Goal: Transaction & Acquisition: Book appointment/travel/reservation

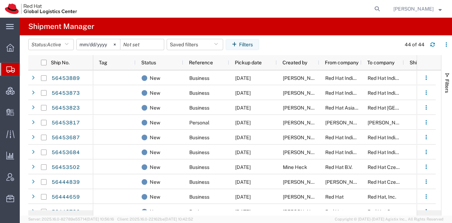
click at [413, 5] on span "[PERSON_NAME]" at bounding box center [413, 9] width 40 height 8
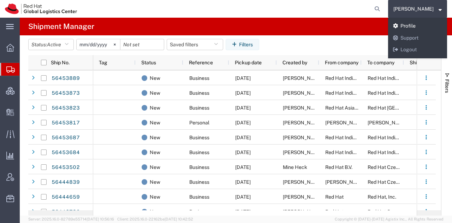
click at [415, 22] on link "Profile" at bounding box center [417, 26] width 59 height 12
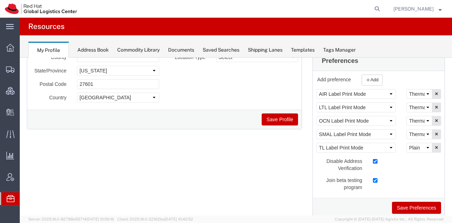
scroll to position [126, 0]
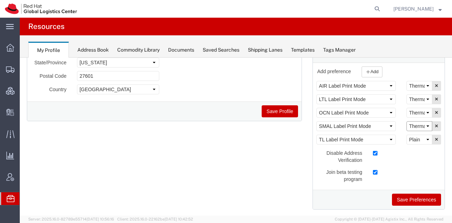
click at [411, 124] on select "Select Plain Thermal" at bounding box center [420, 126] width 26 height 10
select select "Plain"
click at [407, 121] on select "Select Plain Thermal" at bounding box center [420, 126] width 26 height 10
click at [403, 196] on button "Save Preferences" at bounding box center [416, 200] width 49 height 12
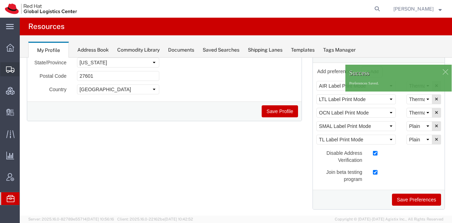
click at [0, 0] on span "Shipment Manager" at bounding box center [0, 0] width 0 height 0
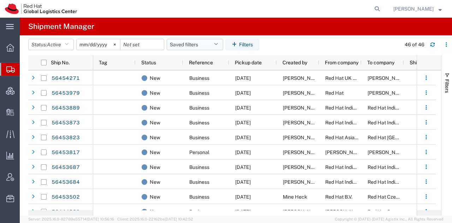
click at [213, 43] on button "Saved filters" at bounding box center [195, 44] width 57 height 11
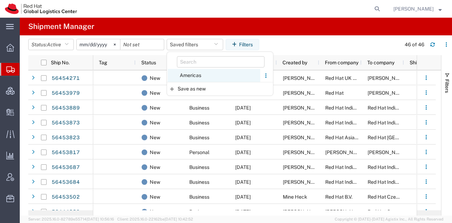
click at [193, 72] on span "Americas" at bounding box center [214, 75] width 93 height 13
type input "[DATE]"
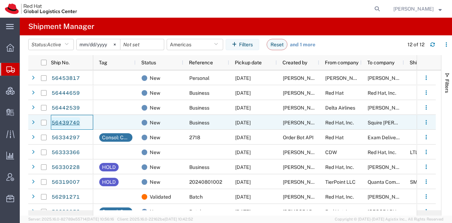
click at [73, 122] on link "56439740" at bounding box center [65, 122] width 29 height 11
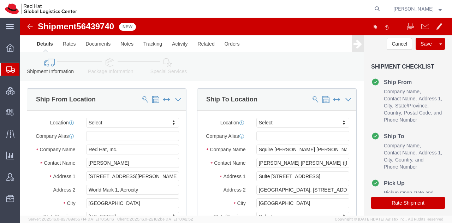
select select
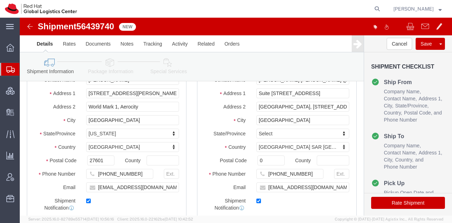
scroll to position [93, 0]
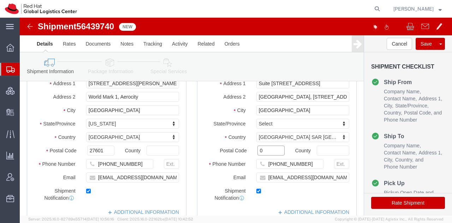
click input "0"
click input "[EMAIL_ADDRESS][DOMAIN_NAME]"
type input "[EMAIL_ADDRESS][DOMAIN_NAME], [EMAIL_ADDRESS][DOMAIN_NAME]"
click icon
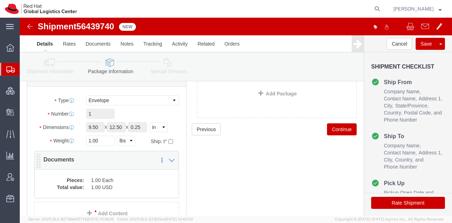
scroll to position [52, 0]
click dd "1.00 USD"
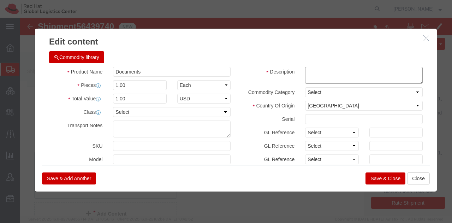
click textarea
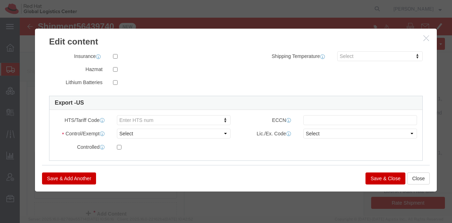
scroll to position [151, 0]
type textarea "Legal Documents"
click select "Select ATF BIS DEA EPA FDA FTR ITAR OFAC Other (OPA)"
select select "FTR"
click select "Select ATF BIS DEA EPA FDA FTR ITAR OFAC Other (OPA)"
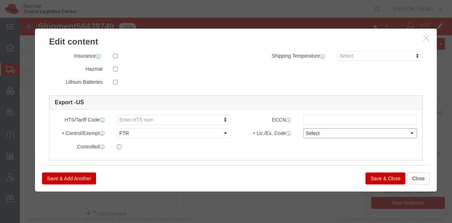
click select "Select 30.2(d)(2) 30.36 30.37(a) 30.37(f) 30.37(g) 30.37(h) 30.37(i) 30.37(j) 3…"
select select "30.37(t)"
click select "Select 30.2(d)(2) 30.36 30.37(a) 30.37(f) 30.37(g) 30.37(h) 30.37(i) 30.37(j) 3…"
click button "Save & Close"
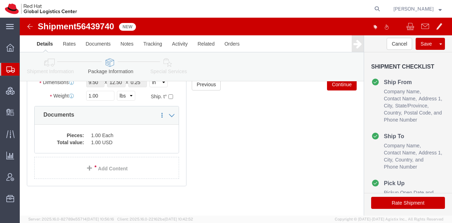
scroll to position [6, 0]
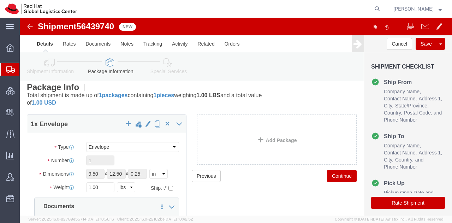
click icon
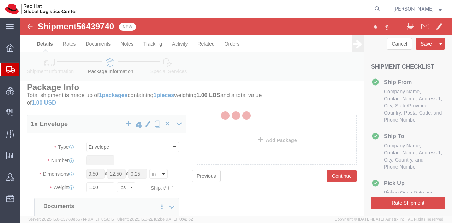
select select
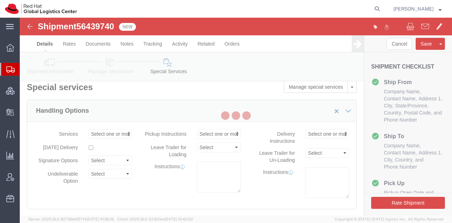
select select "COSTCENTER"
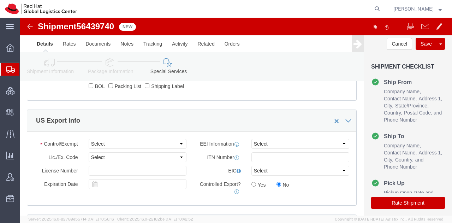
scroll to position [521, 0]
click select "Select ATF BIS DEA EPA FDA FTR ITAR OFAC Other (OPA)"
select select "FTR"
click select "Select ATF BIS DEA EPA FDA FTR ITAR OFAC Other (OPA)"
click select "Select 30.2(d)(2) 30.36 30.37(a) 30.37(f) 30.37(g) 30.37(h) 30.37(i) 30.37(j) 3…"
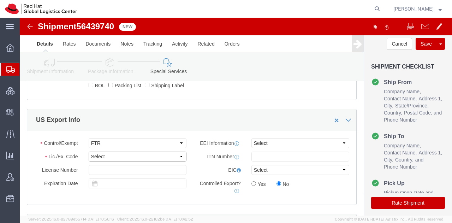
select select "30.37(t)"
click select "Select 30.2(d)(2) 30.36 30.37(a) 30.37(f) 30.37(g) 30.37(h) 30.37(i) 30.37(j) 3…"
click button "Rate Shipment"
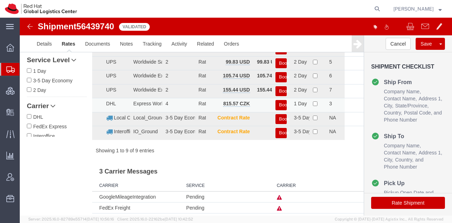
scroll to position [0, 0]
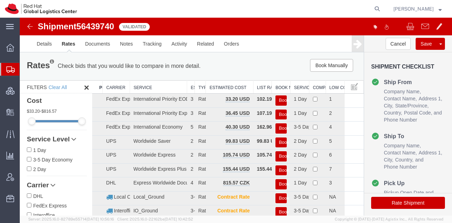
drag, startPoint x: 161, startPoint y: 84, endPoint x: 188, endPoint y: 89, distance: 26.9
click at [188, 89] on div "Search: Preferred Carrier Carrier Service Estimated Transit Type Estimated Cost…" at bounding box center [228, 156] width 272 height 153
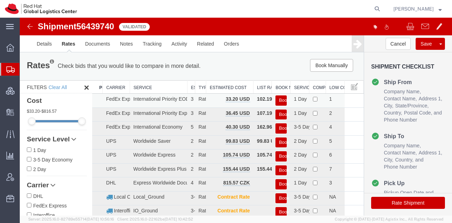
click at [278, 102] on button "Book" at bounding box center [281, 100] width 11 height 10
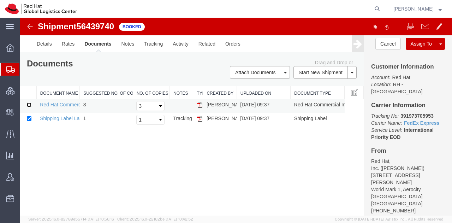
click at [30, 105] on input "checkbox" at bounding box center [29, 104] width 5 height 5
click at [26, 104] on td at bounding box center [28, 106] width 17 height 14
click at [30, 104] on input "checkbox" at bounding box center [29, 104] width 5 height 5
checkbox input "false"
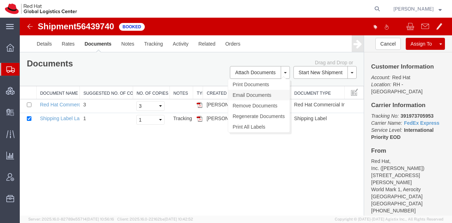
click at [246, 92] on link "Email Documents" at bounding box center [258, 95] width 61 height 11
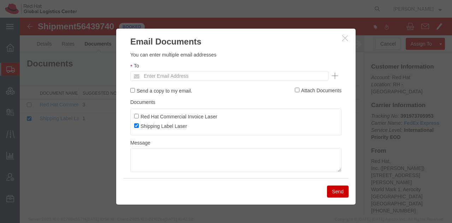
click at [239, 72] on ul "Enter Email Address" at bounding box center [229, 76] width 198 height 10
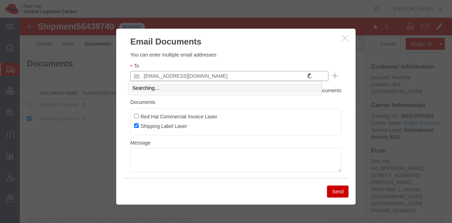
type input "[EMAIL_ADDRESS][DOMAIN_NAME]"
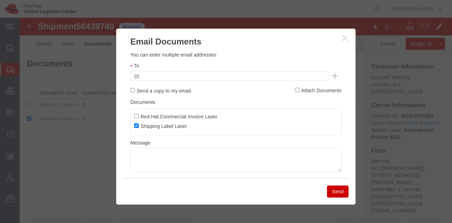
type input "Enter Email Address"
click at [342, 38] on icon "button" at bounding box center [345, 38] width 6 height 6
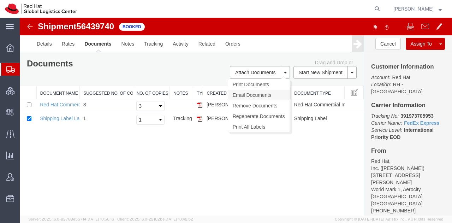
click at [244, 93] on link "Email Documents" at bounding box center [258, 95] width 61 height 11
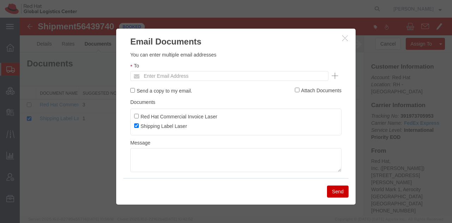
click at [222, 78] on ul "Enter Email Address" at bounding box center [229, 76] width 198 height 10
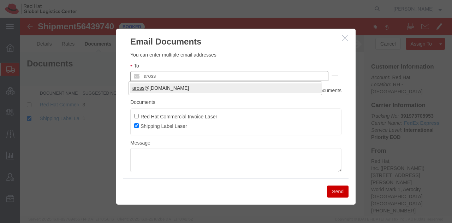
type input "aross"
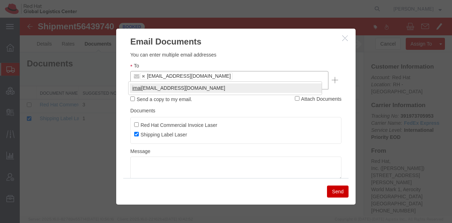
type input "imai"
type input "knewcros"
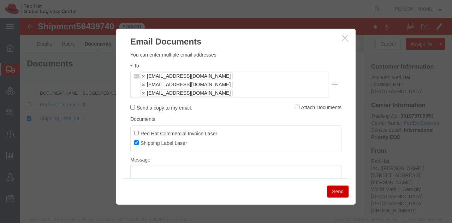
click at [328, 188] on button "Send" at bounding box center [338, 191] width 22 height 12
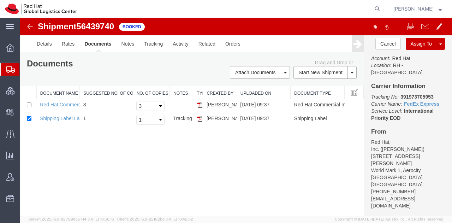
scroll to position [18, 0]
click at [0, 0] on span "Shipment Manager" at bounding box center [0, 0] width 0 height 0
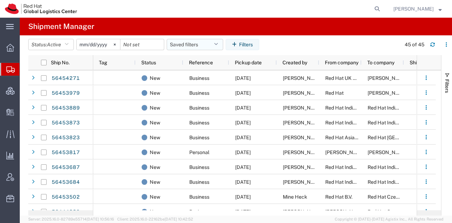
click at [218, 45] on icon "button" at bounding box center [216, 44] width 4 height 5
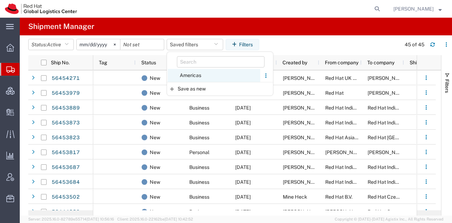
click at [196, 73] on span "Americas" at bounding box center [214, 75] width 93 height 13
type input "[DATE]"
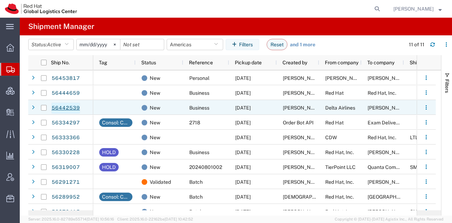
click at [70, 107] on link "56442539" at bounding box center [65, 107] width 29 height 11
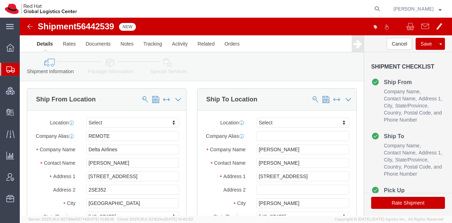
select select
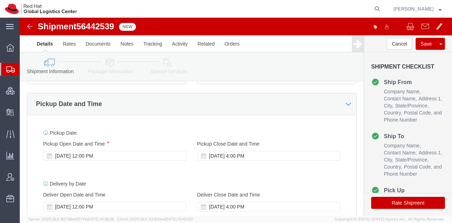
scroll to position [251, 0]
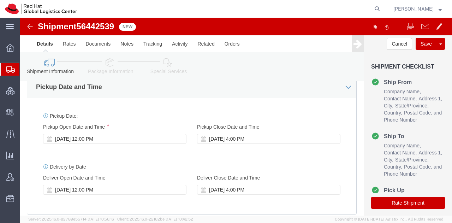
click icon
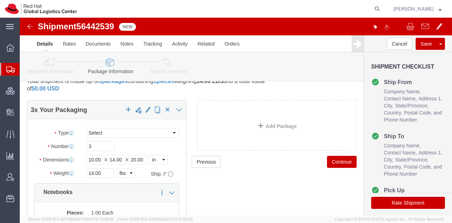
scroll to position [19, 0]
click icon
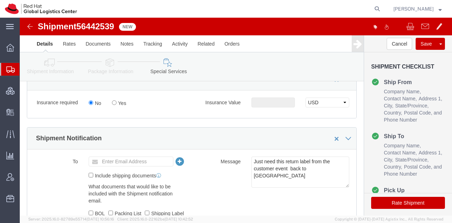
scroll to position [394, 0]
click button "Rate Shipment"
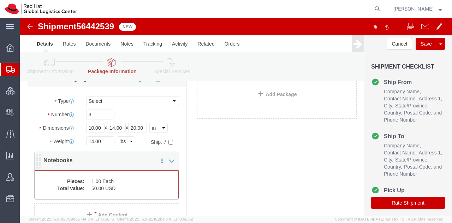
scroll to position [80, 0]
click dd "1.00 Each"
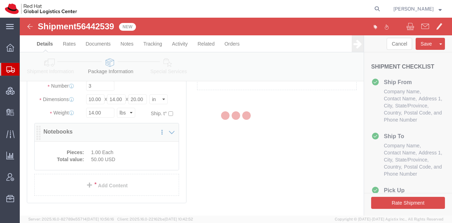
scroll to position [52, 0]
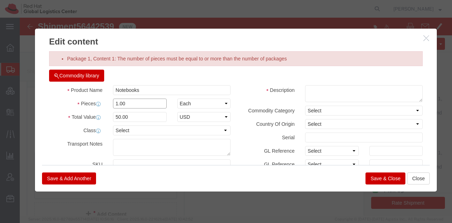
drag, startPoint x: 111, startPoint y: 86, endPoint x: 69, endPoint y: 96, distance: 42.8
click div "Product Name Notebooks Pieces 1.00 Select Bag Barrels 100Board Feet Bottle Box …"
type input "300"
drag, startPoint x: 120, startPoint y: 99, endPoint x: 76, endPoint y: 101, distance: 44.2
click div "Total Value Total value of all the pieces 15000 Select ADP AED AFN ALL AMD AOA …"
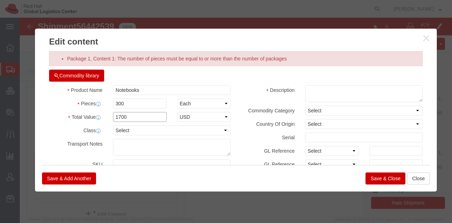
type input "1700"
click textarea
click textarea "J"
type textarea "Journals"
click button "Save & Close"
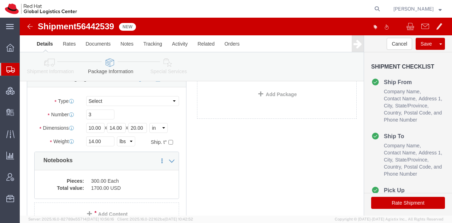
click button "Rate Shipment"
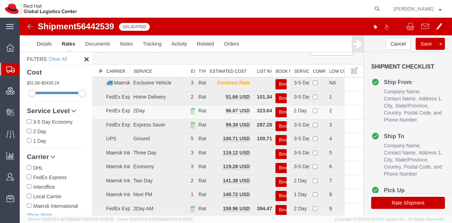
scroll to position [15, 0]
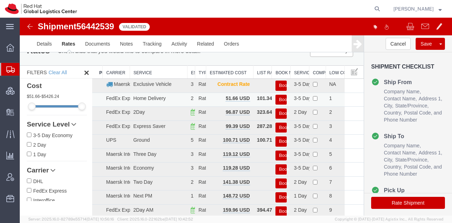
click at [279, 97] on button "Book" at bounding box center [281, 100] width 11 height 10
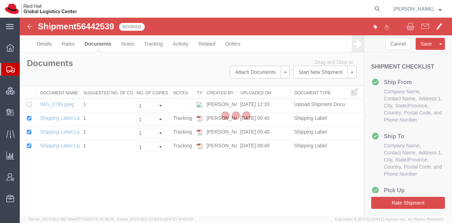
scroll to position [0, 0]
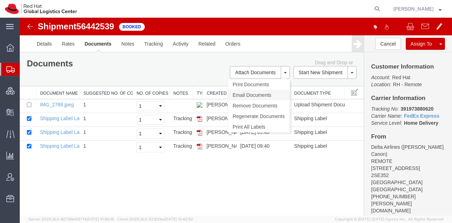
click at [242, 91] on link "Email Documents" at bounding box center [258, 95] width 61 height 11
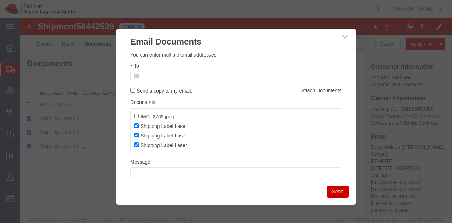
click at [207, 72] on input "text" at bounding box center [181, 75] width 83 height 9
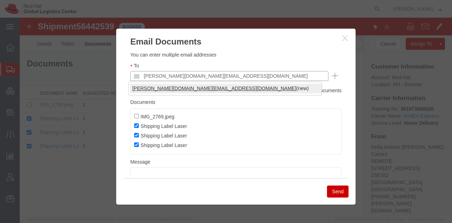
type input "[PERSON_NAME][DOMAIN_NAME][EMAIL_ADDRESS][DOMAIN_NAME]"
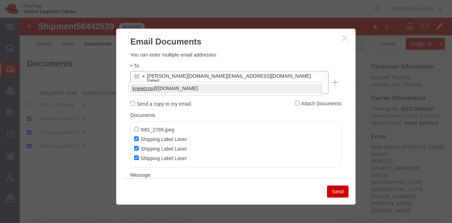
type input "knewcros"
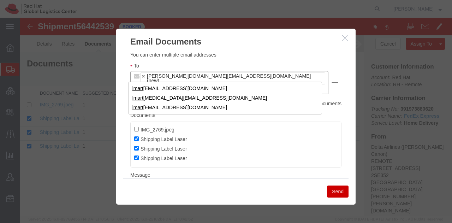
type input "l"
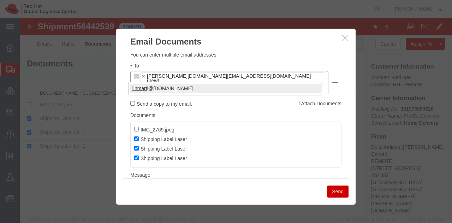
type input "linmart"
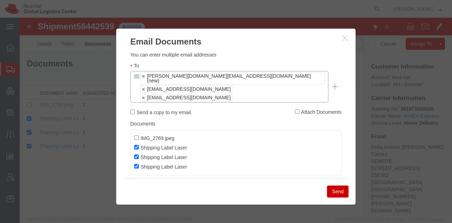
click at [338, 188] on button "Send" at bounding box center [338, 191] width 22 height 12
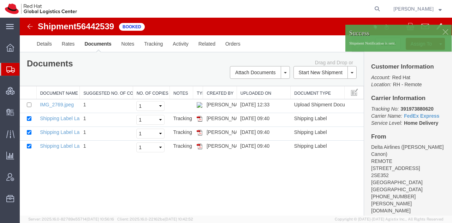
click at [0, 0] on span "Shipment Manager" at bounding box center [0, 0] width 0 height 0
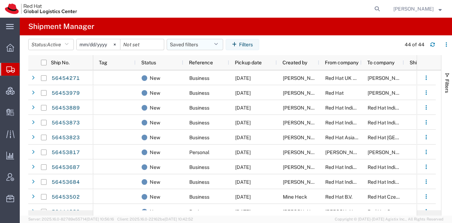
click at [213, 41] on button "Saved filters" at bounding box center [195, 44] width 57 height 11
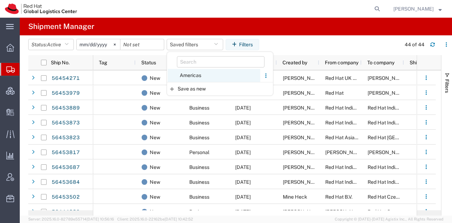
click at [203, 73] on span "Americas" at bounding box center [214, 75] width 93 height 13
type input "[DATE]"
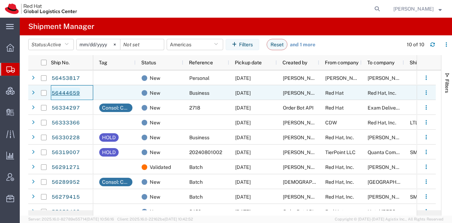
click at [72, 90] on link "56444659" at bounding box center [65, 93] width 29 height 11
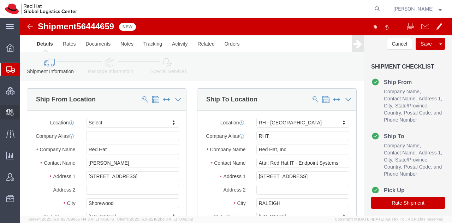
select select
select select "38014"
click at [24, 110] on span "Internal Delivery" at bounding box center [21, 112] width 5 height 14
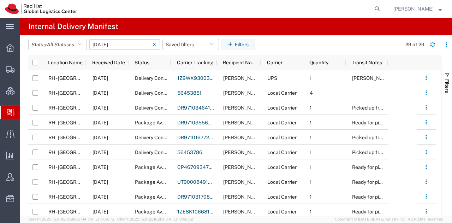
click at [126, 47] on input "[DATE] - [DATE]" at bounding box center [124, 44] width 71 height 11
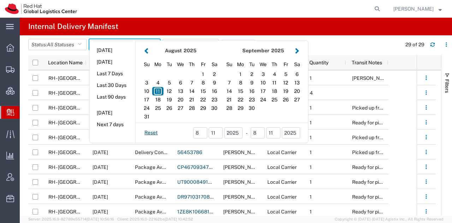
click at [146, 46] on button "button" at bounding box center [146, 51] width 7 height 10
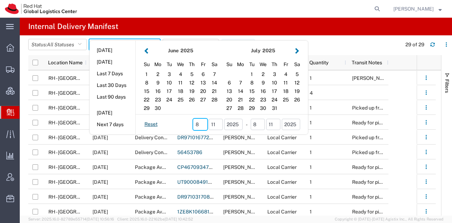
click at [204, 123] on input "8" at bounding box center [200, 124] width 14 height 11
type input "07"
type input "07 11 - 08 11, 2025"
type input "[DATE] - [DATE]"
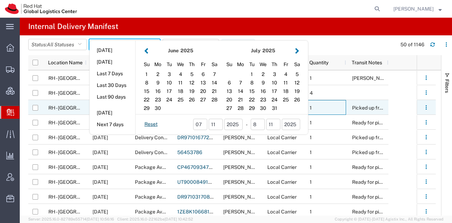
click at [330, 102] on div "1" at bounding box center [325, 107] width 42 height 15
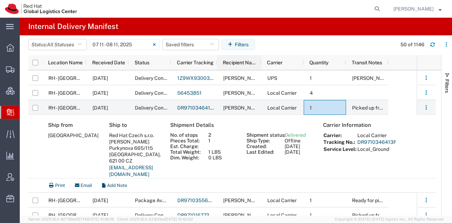
click at [259, 60] on div "Recipient Name" at bounding box center [239, 62] width 44 height 15
click at [254, 61] on span "Recipient Name" at bounding box center [241, 63] width 36 height 6
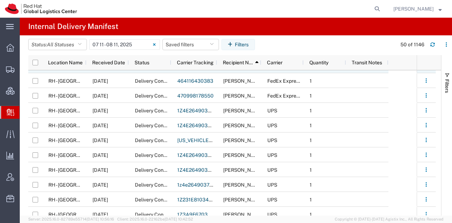
scroll to position [478, 0]
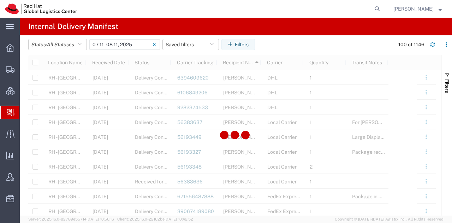
scroll to position [1223, 0]
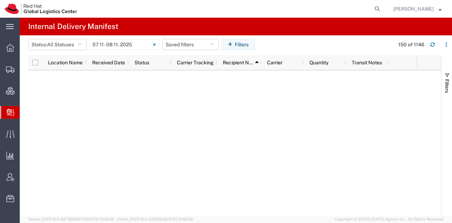
scroll to position [1833, 0]
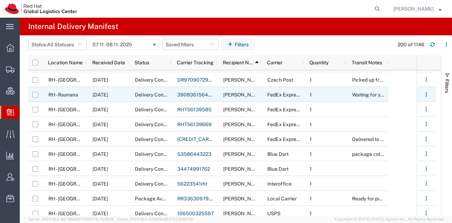
scroll to position [2618, 0]
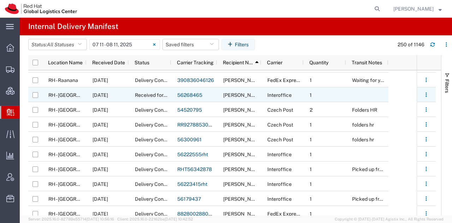
click at [189, 95] on link "56268465" at bounding box center [189, 95] width 25 height 6
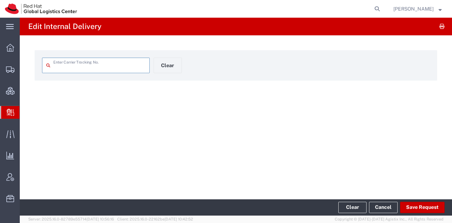
type input "56268465"
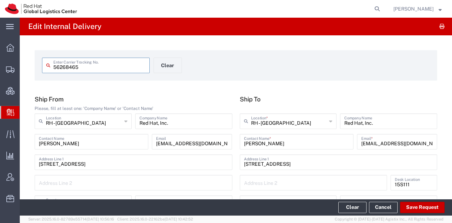
type input "[US_STATE]"
type input "[GEOGRAPHIC_DATA]"
type input "[US_STATE]"
type input "Interoffice"
type input "IO_Ground"
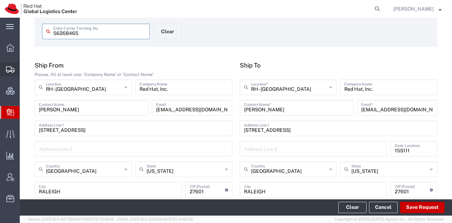
click at [0, 0] on span "Shipment Manager" at bounding box center [0, 0] width 0 height 0
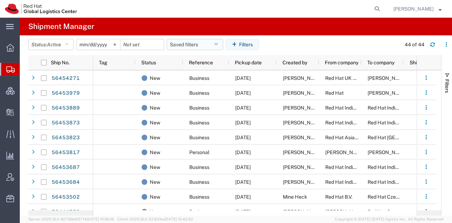
click at [186, 41] on button "Saved filters" at bounding box center [195, 44] width 57 height 11
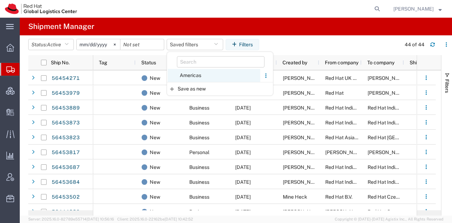
click at [190, 76] on span "Americas" at bounding box center [214, 75] width 93 height 13
type input "[DATE]"
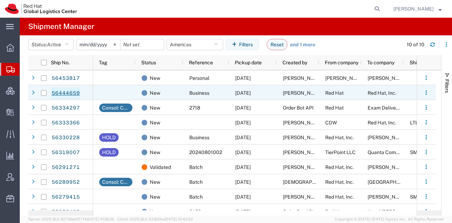
click at [73, 92] on link "56444659" at bounding box center [65, 93] width 29 height 11
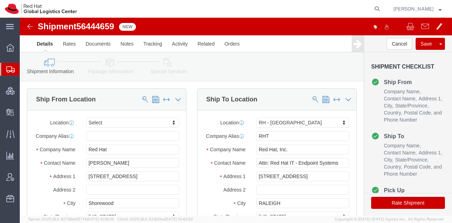
select select
select select "38014"
drag, startPoint x: 101, startPoint y: 153, endPoint x: 22, endPoint y: 143, distance: 79.8
click div "Location My Profile Location [GEOGRAPHIC_DATA] - [GEOGRAPHIC_DATA] - [GEOGRAPHI…"
paste input "[PERSON_NAME]"
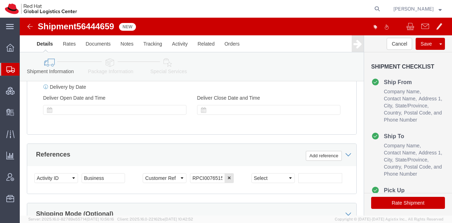
scroll to position [331, 0]
type input "[PERSON_NAME]"
click icon
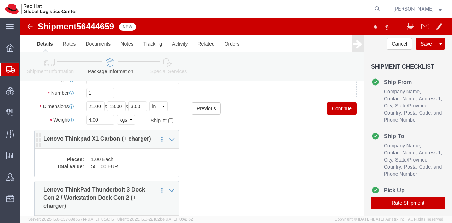
scroll to position [72, 0]
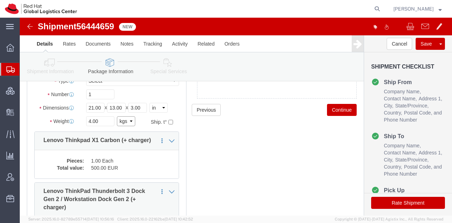
click select "Select kgs lbs"
select select "LBS"
click select "Select kgs lbs"
drag, startPoint x: 83, startPoint y: 100, endPoint x: 32, endPoint y: 102, distance: 50.9
click div "Weight 4.00 Select kgs lbs Ship. t°"
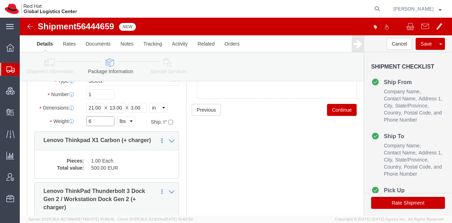
type input "6"
click icon
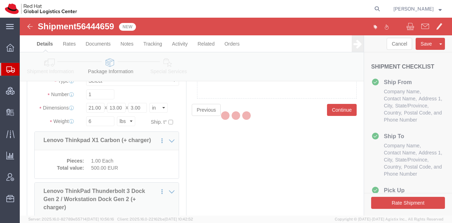
select select
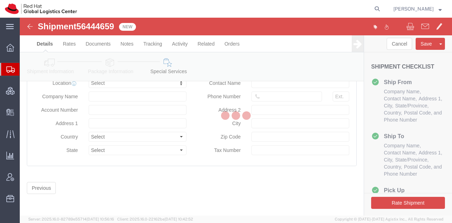
select select "COSTCENTER"
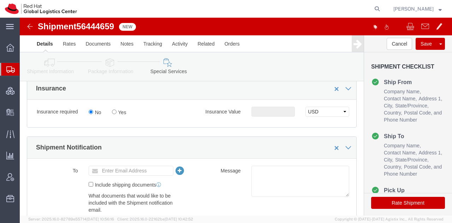
scroll to position [394, 0]
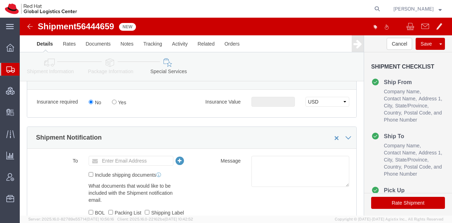
click button "Rate Shipment"
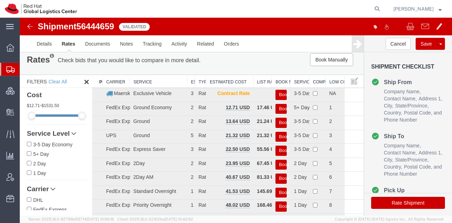
scroll to position [5, 0]
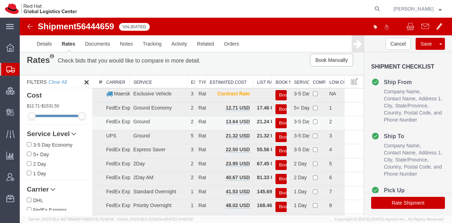
click at [277, 122] on button "Book" at bounding box center [281, 123] width 11 height 10
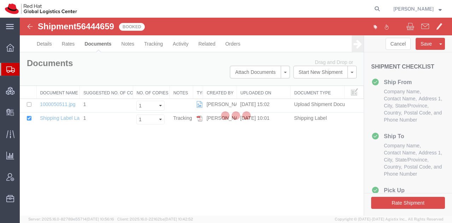
scroll to position [0, 0]
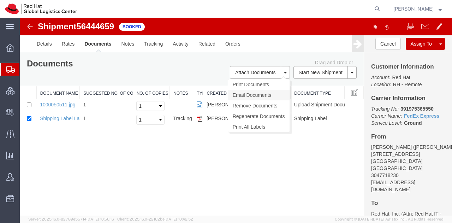
click at [249, 95] on link "Email Documents" at bounding box center [258, 95] width 61 height 11
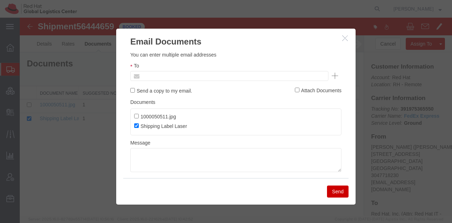
click at [213, 76] on input "text" at bounding box center [181, 75] width 83 height 9
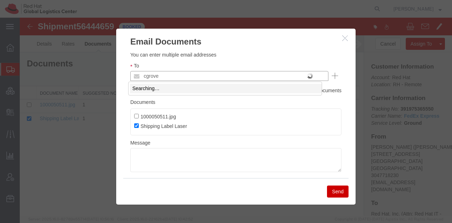
type input "cgrover"
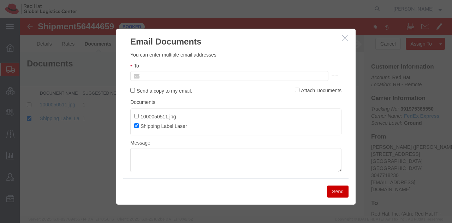
type input "Enter Email Address"
click at [343, 35] on icon "button" at bounding box center [345, 38] width 6 height 6
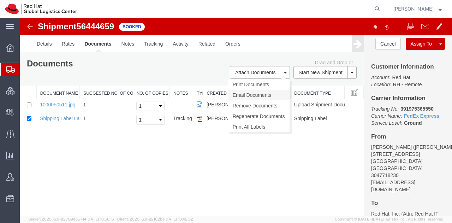
click at [241, 93] on link "Email Documents" at bounding box center [258, 95] width 61 height 11
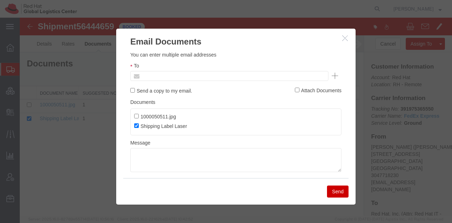
click at [219, 76] on input "text" at bounding box center [181, 75] width 83 height 9
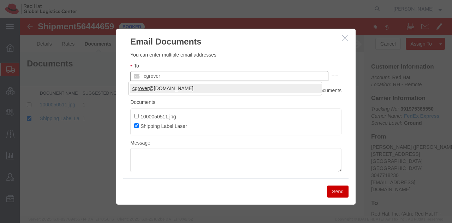
type input "cgrover"
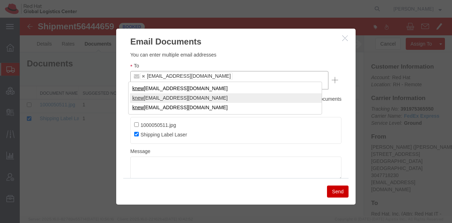
type input "knew"
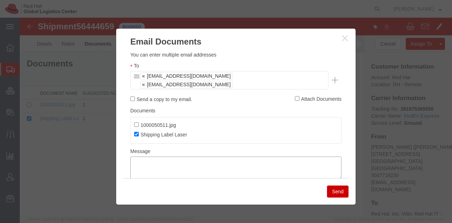
click at [161, 159] on textarea at bounding box center [235, 168] width 211 height 24
type textarea "Drop off labeled package at any FedEx location."
click at [334, 189] on button "Send" at bounding box center [338, 191] width 22 height 12
